Goal: Task Accomplishment & Management: Complete application form

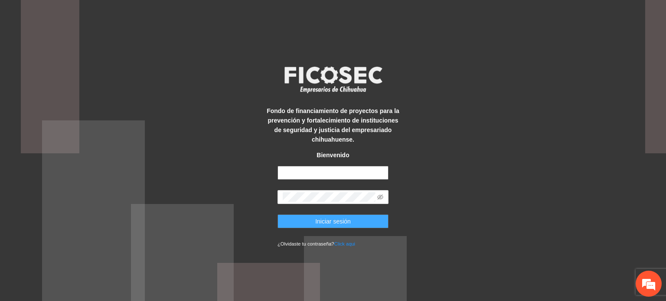
type input "**********"
click at [300, 221] on button "Iniciar sesión" at bounding box center [332, 222] width 111 height 14
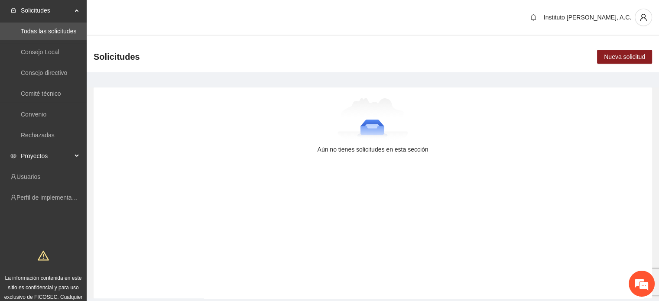
click at [54, 156] on span "Proyectos" at bounding box center [46, 155] width 51 height 17
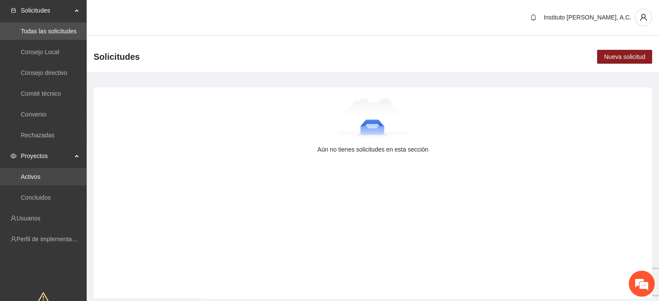
click at [40, 178] on link "Activos" at bounding box center [31, 176] width 20 height 7
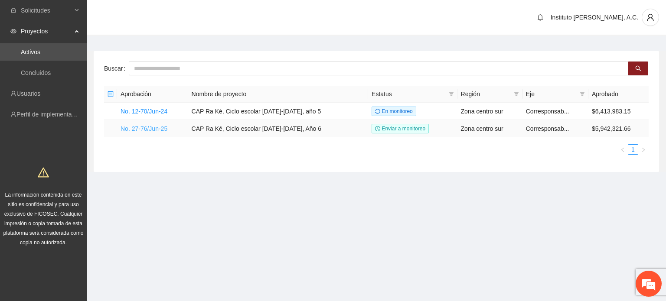
click at [152, 128] on link "No. 27-76/Jun-25" at bounding box center [143, 128] width 47 height 7
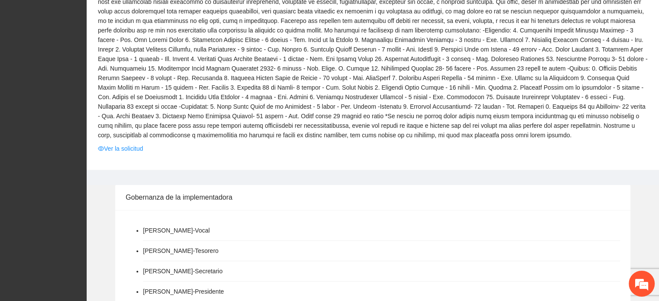
scroll to position [303, 0]
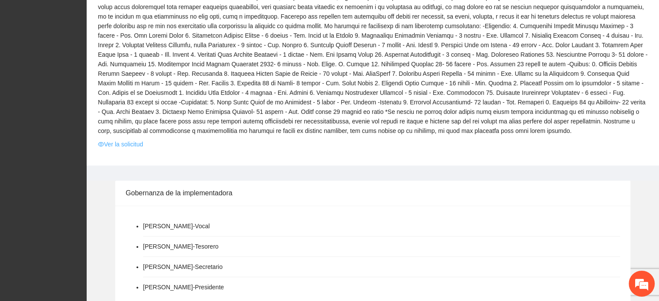
click at [123, 143] on link "Ver la solicitud" at bounding box center [120, 145] width 45 height 10
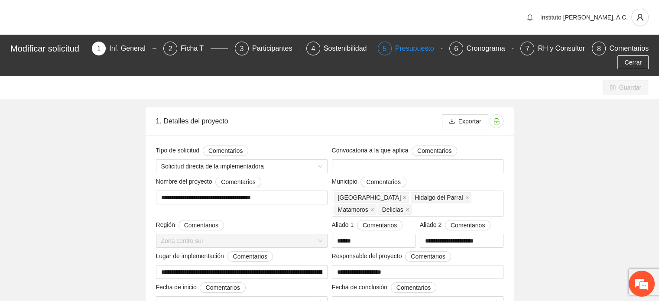
click at [400, 49] on div "Presupuesto" at bounding box center [418, 49] width 46 height 14
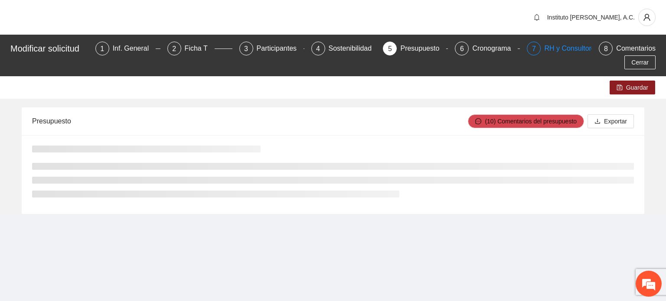
click at [556, 50] on div "RH y Consultores" at bounding box center [574, 49] width 61 height 14
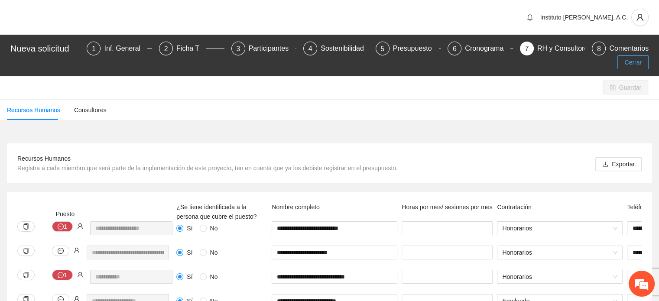
click at [628, 58] on span "Cerrar" at bounding box center [632, 63] width 17 height 10
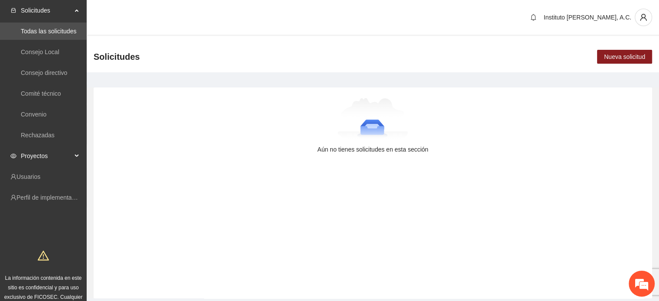
click at [39, 156] on span "Proyectos" at bounding box center [46, 155] width 51 height 17
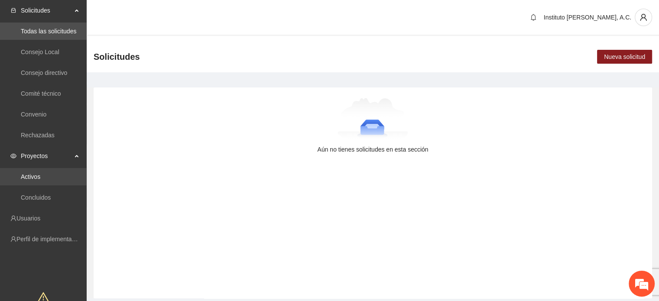
click at [40, 174] on link "Activos" at bounding box center [31, 176] width 20 height 7
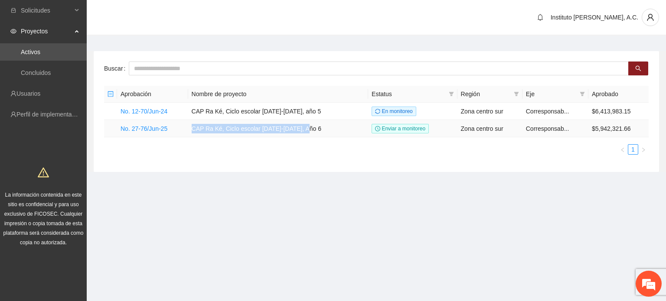
drag, startPoint x: 196, startPoint y: 129, endPoint x: 311, endPoint y: 128, distance: 114.4
click at [311, 128] on td "CAP Ra Ké, Ciclo escolar [DATE]-[DATE], Año 6" at bounding box center [278, 128] width 180 height 17
copy td "CAP Ra Ké, Ciclo escolar [DATE]-[DATE], Año 6"
